Goal: Information Seeking & Learning: Learn about a topic

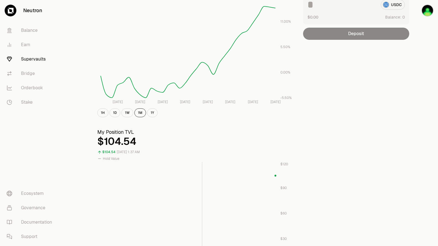
scroll to position [111, 0]
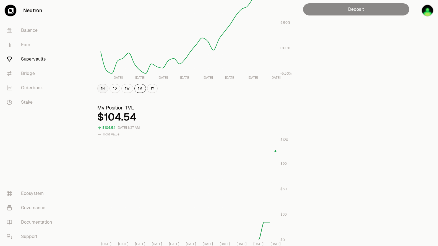
click at [107, 90] on button "1H" at bounding box center [102, 88] width 11 height 9
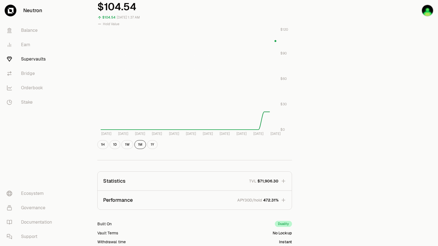
scroll to position [282, 0]
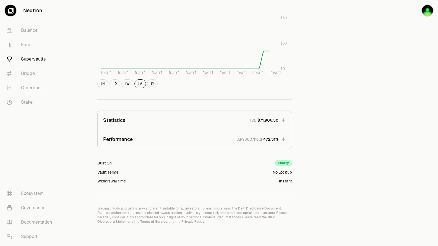
click at [263, 139] on div "APY30D/hold 472.31%" at bounding box center [257, 140] width 41 height 6
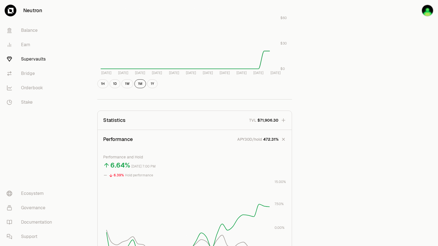
click at [257, 122] on div "TVL $71,906.30" at bounding box center [263, 121] width 29 height 6
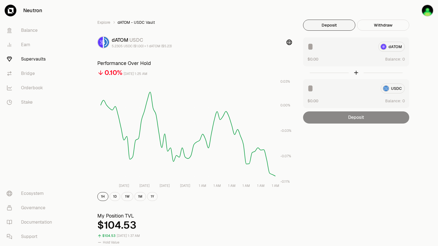
scroll to position [0, 0]
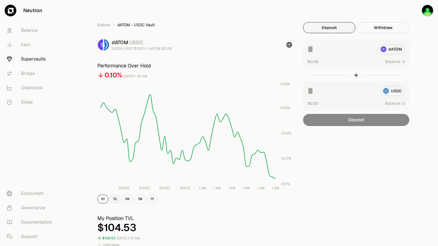
click at [117, 201] on button "1D" at bounding box center [115, 199] width 11 height 9
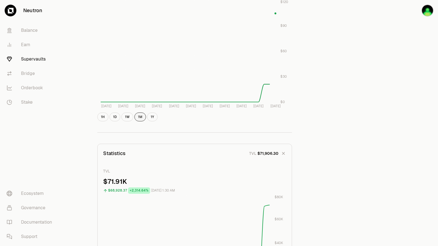
scroll to position [249, 0]
click at [115, 118] on button "1D" at bounding box center [115, 116] width 11 height 9
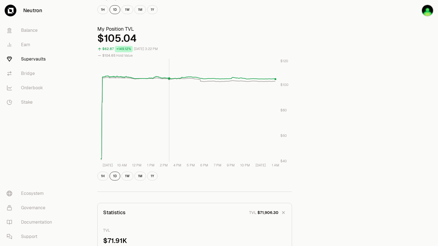
scroll to position [194, 0]
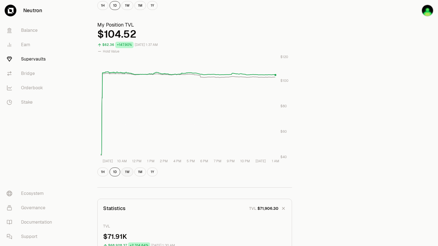
click at [125, 173] on button "1W" at bounding box center [128, 172] width 12 height 9
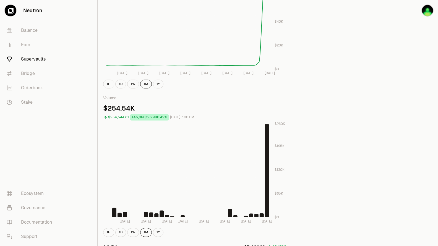
scroll to position [609, 0]
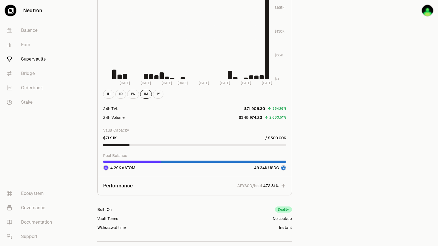
click at [283, 188] on icon "button" at bounding box center [284, 186] width 6 height 6
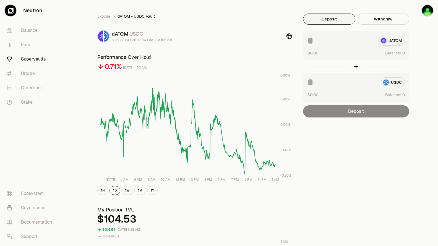
scroll to position [0, 0]
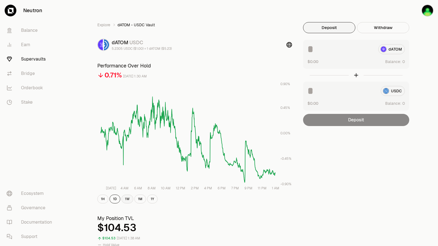
click at [126, 196] on button "1W" at bounding box center [128, 199] width 12 height 9
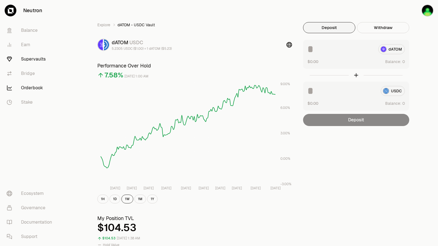
click at [29, 89] on link "Orderbook" at bounding box center [31, 88] width 58 height 14
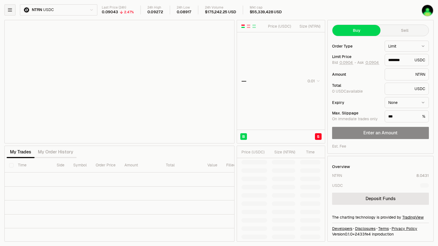
click at [11, 11] on icon "button" at bounding box center [10, 10] width 4 height 3
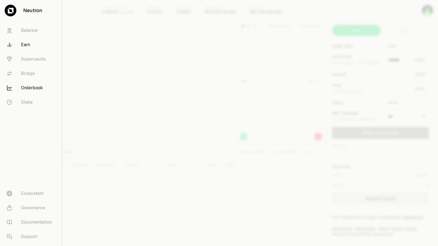
type input "********"
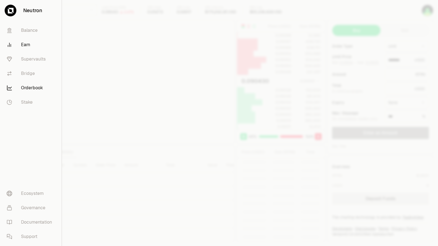
click at [22, 43] on link "Earn" at bounding box center [30, 45] width 57 height 14
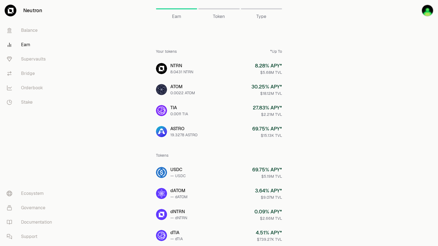
click at [221, 11] on div "Token" at bounding box center [218, 8] width 41 height 13
click at [221, 14] on span "Token" at bounding box center [219, 16] width 12 height 7
click at [261, 12] on div "Type" at bounding box center [261, 8] width 41 height 13
click at [176, 7] on link "Earn" at bounding box center [176, 8] width 41 height 13
click at [214, 9] on div at bounding box center [218, 8] width 41 height 1
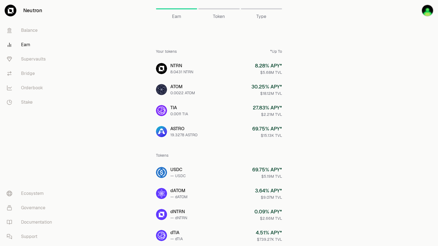
click at [220, 19] on span "Token" at bounding box center [219, 16] width 12 height 7
click at [266, 17] on span "Type" at bounding box center [262, 16] width 10 height 7
click at [427, 12] on img "button" at bounding box center [428, 10] width 12 height 12
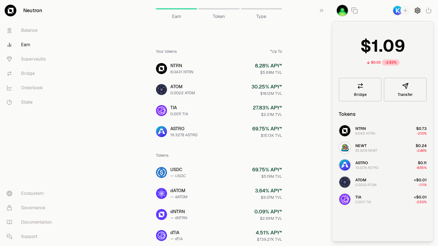
click at [417, 10] on icon "button" at bounding box center [418, 10] width 7 height 7
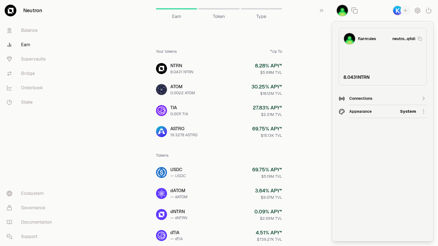
click at [367, 95] on div "Connections" at bounding box center [383, 98] width 67 height 8
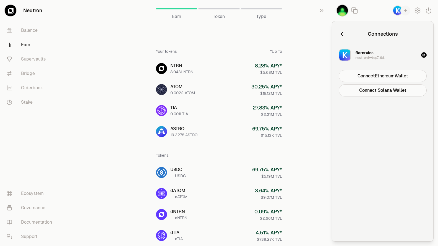
click at [310, 58] on div "Earn Earn Token Type Your tokens *Up To NTRN 8.0431 NTRN 8.28 % APY* $5.68M TVL…" at bounding box center [219, 228] width 213 height 457
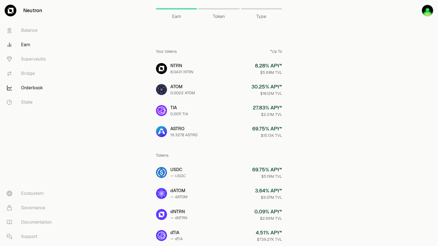
click at [27, 91] on link "Orderbook" at bounding box center [31, 88] width 58 height 14
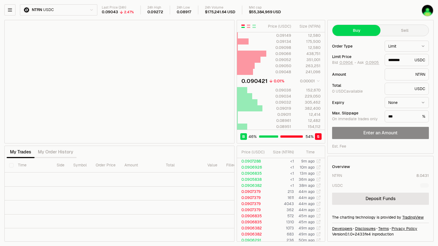
type input "********"
